Goal: Register for event/course

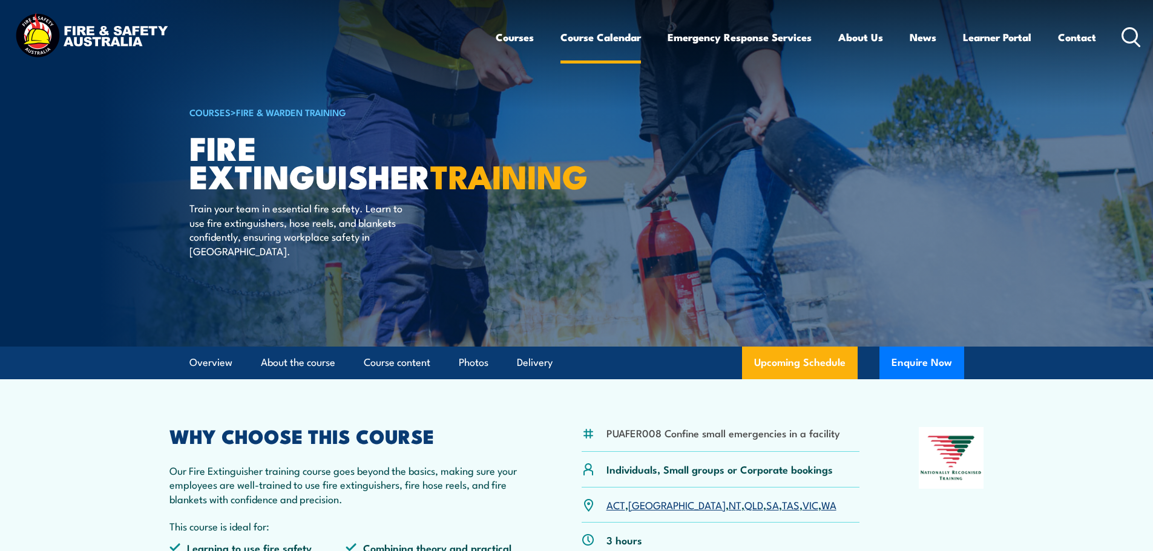
click at [586, 33] on link "Course Calendar" at bounding box center [600, 37] width 80 height 32
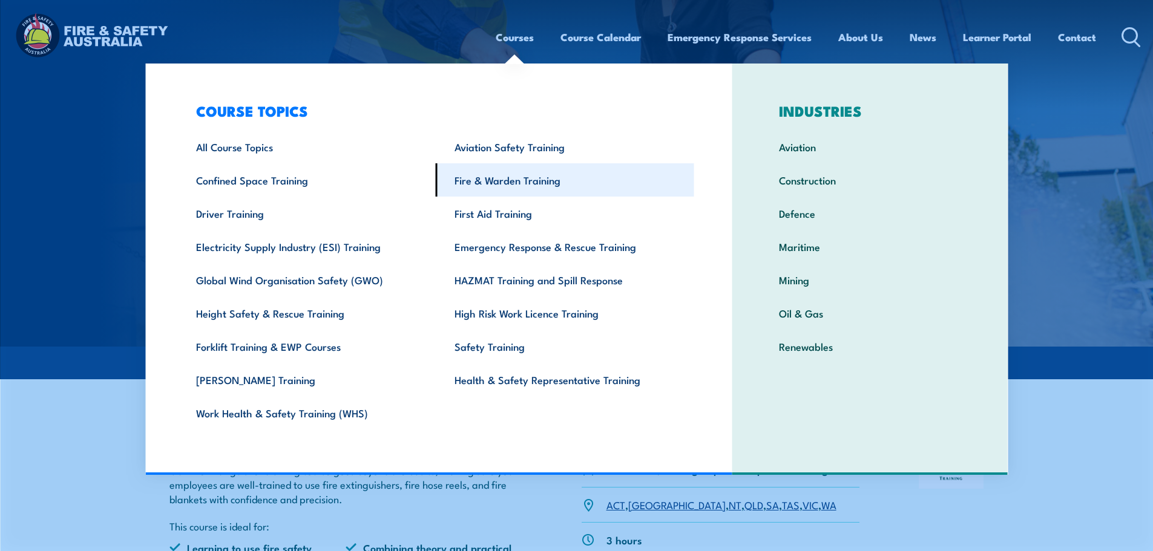
click at [475, 183] on link "Fire & Warden Training" at bounding box center [565, 179] width 258 height 33
click at [532, 184] on link "Fire & Warden Training" at bounding box center [565, 179] width 258 height 33
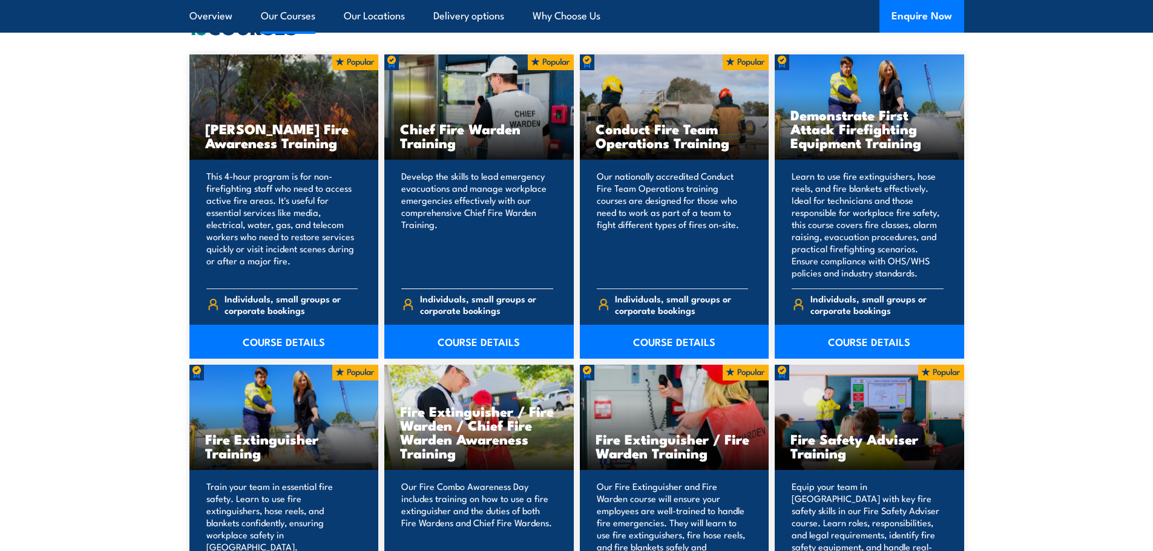
scroll to position [908, 0]
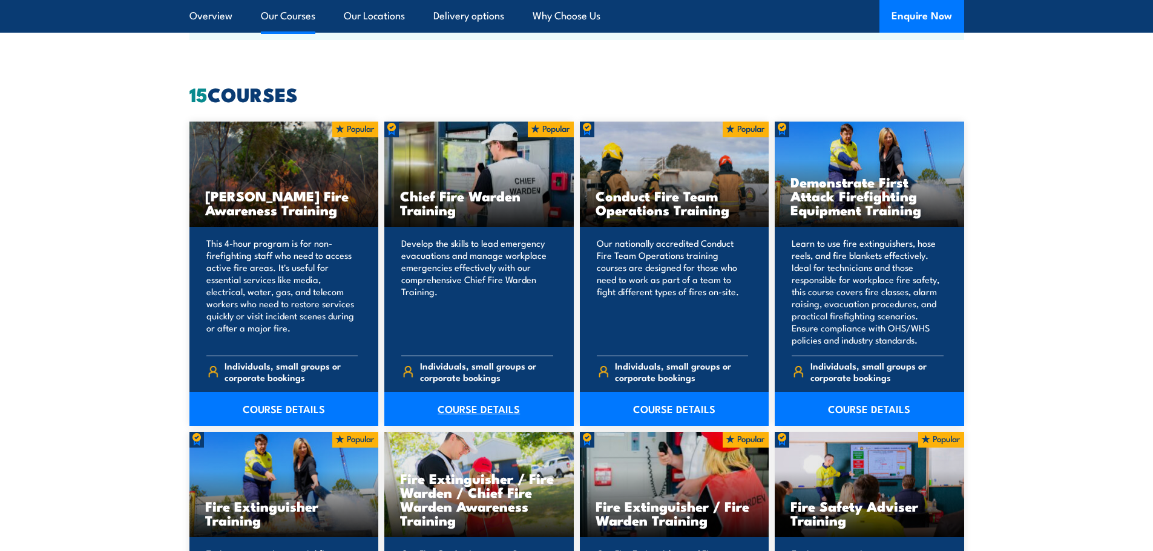
click at [468, 417] on link "COURSE DETAILS" at bounding box center [478, 409] width 189 height 34
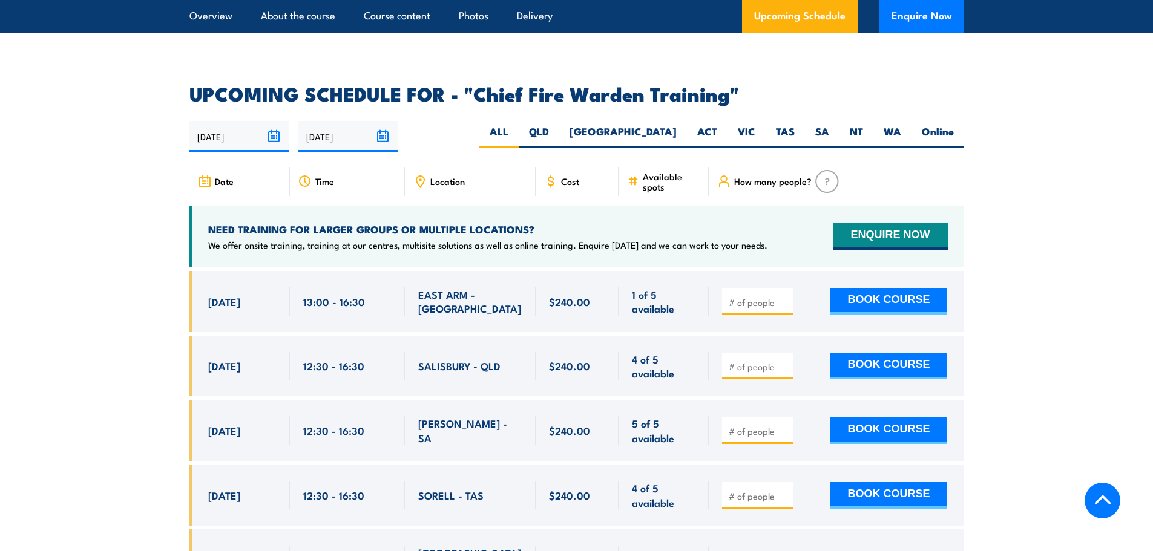
scroll to position [1936, 0]
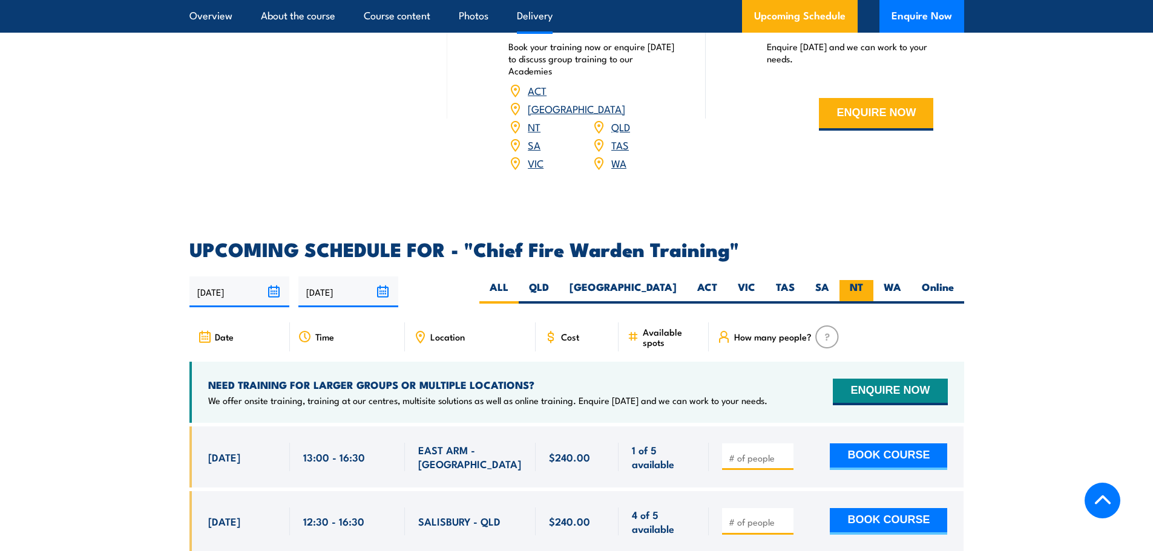
click at [856, 280] on label "NT" at bounding box center [856, 292] width 34 height 24
click at [863, 280] on input "NT" at bounding box center [867, 284] width 8 height 8
radio input "true"
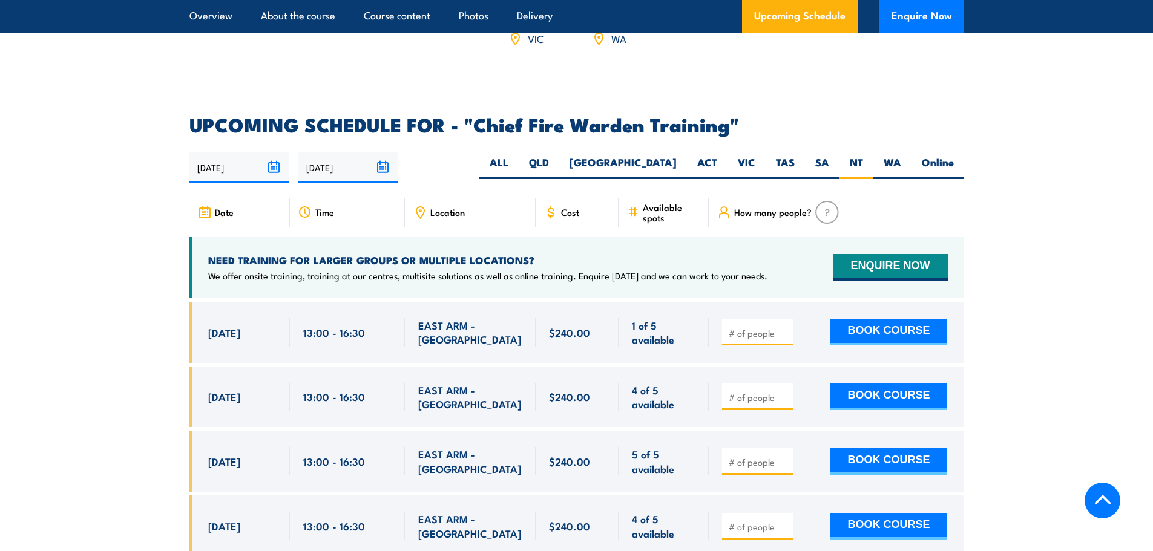
scroll to position [2098, 0]
